Goal: Task Accomplishment & Management: Complete application form

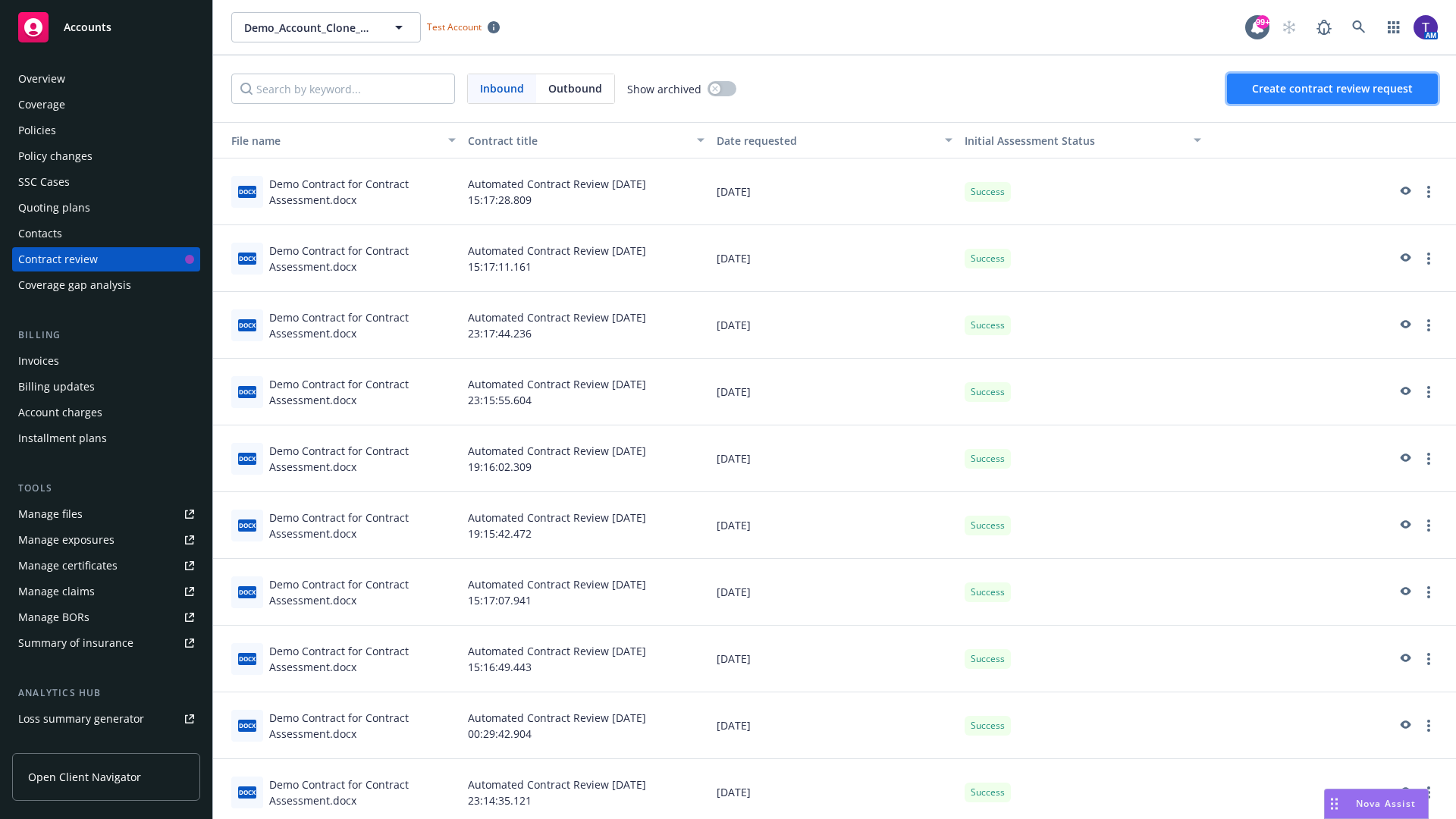
click at [1333, 89] on span "Create contract review request" at bounding box center [1332, 88] width 161 height 14
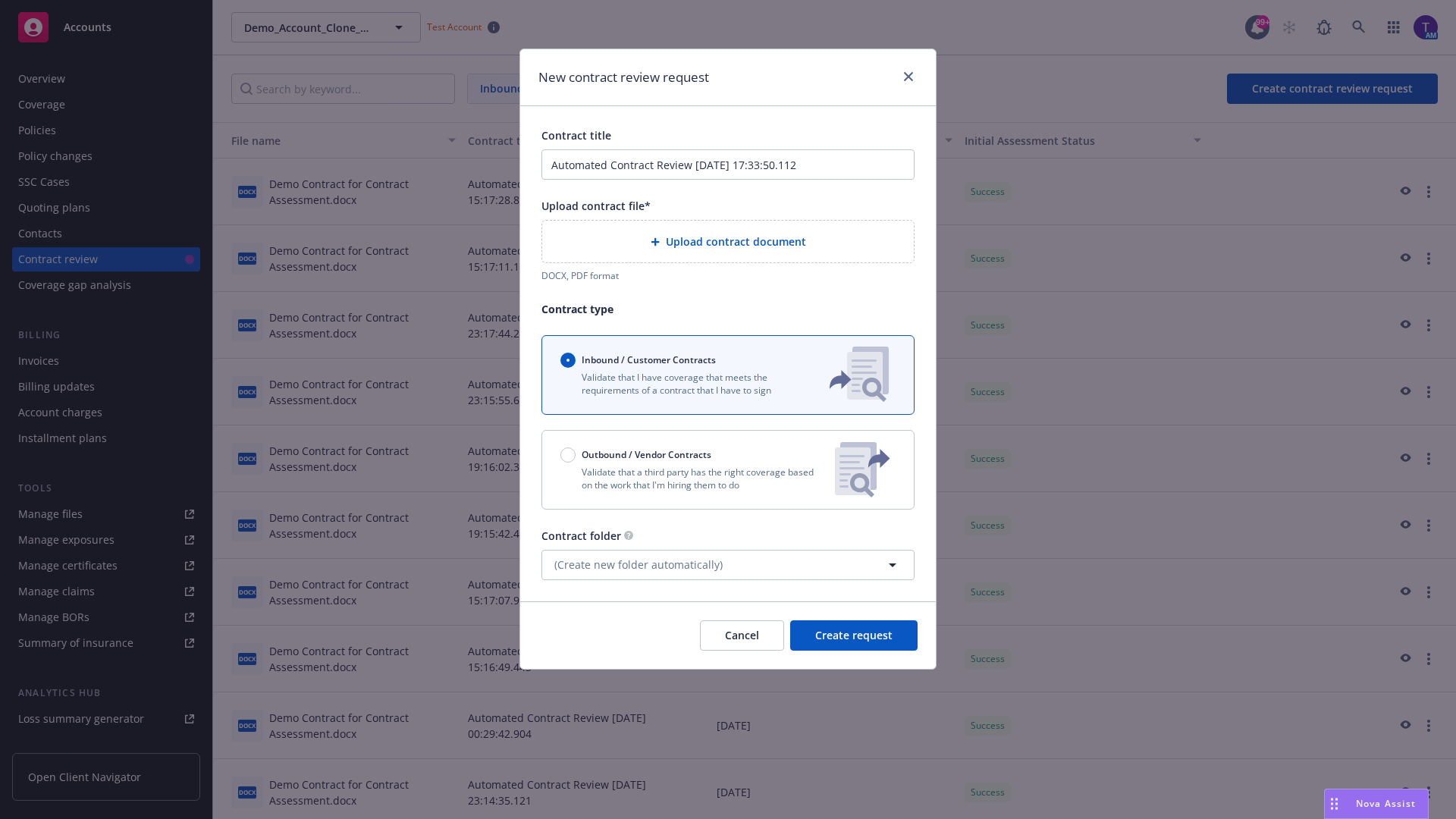
type input "Automated Contract Review 08-14-2025 17:33:50.112"
click at [728, 470] on p "Validate that a third party has the right coverage based on the work that I'm h…" at bounding box center [692, 479] width 263 height 26
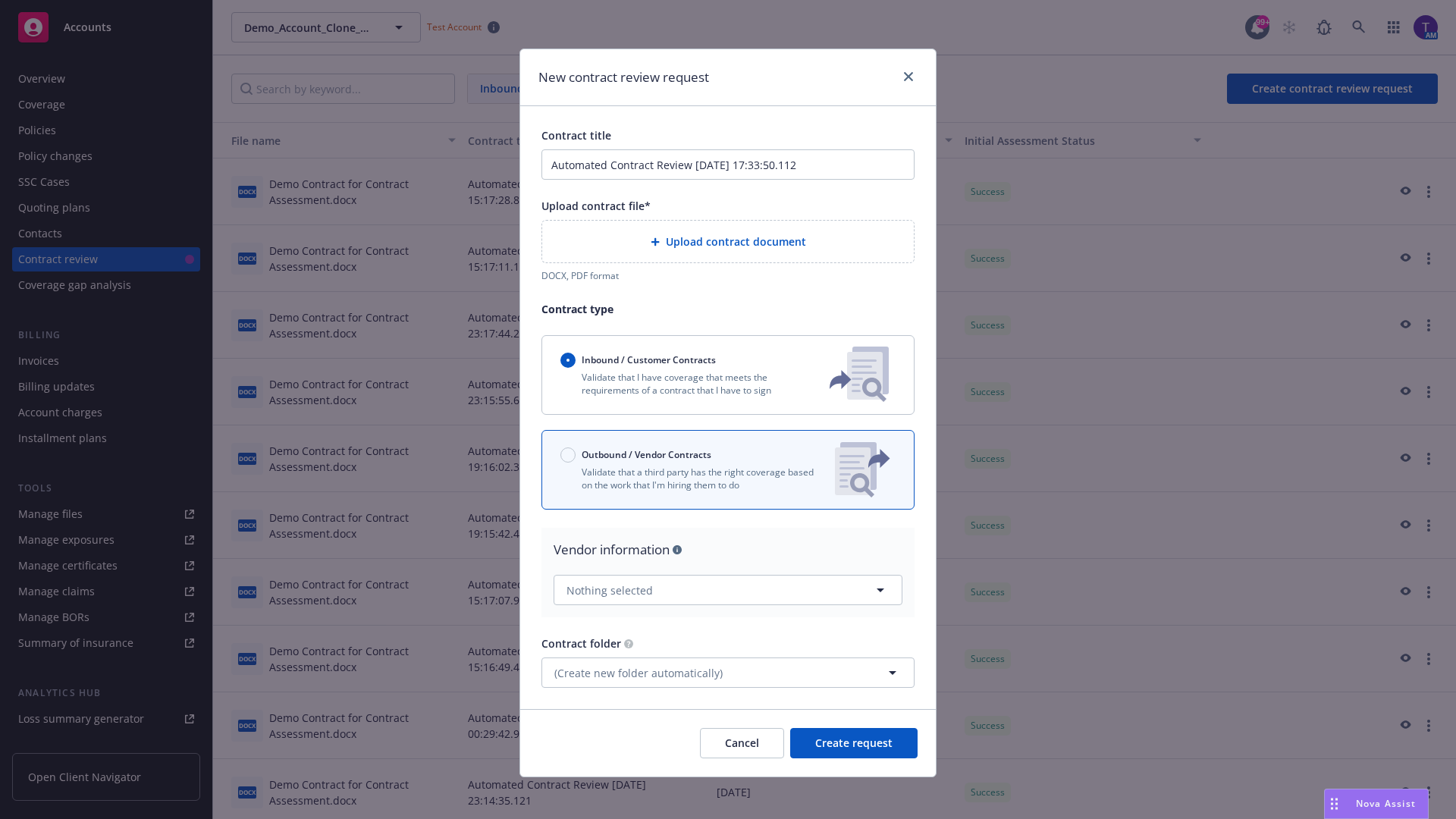
radio input "false"
radio input "true"
click at [854, 737] on span "Create request" at bounding box center [854, 743] width 78 height 14
